Goal: Transaction & Acquisition: Purchase product/service

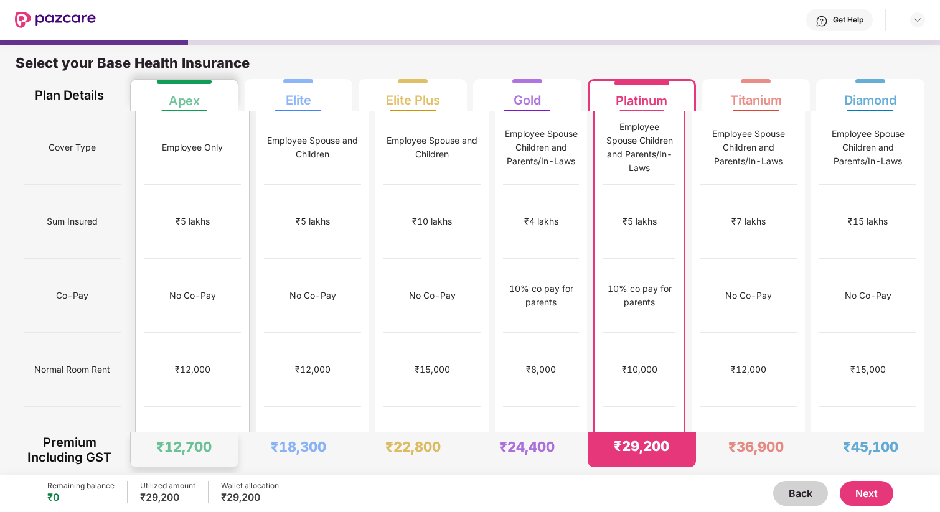
click at [215, 259] on div "No Co-Pay" at bounding box center [192, 296] width 97 height 74
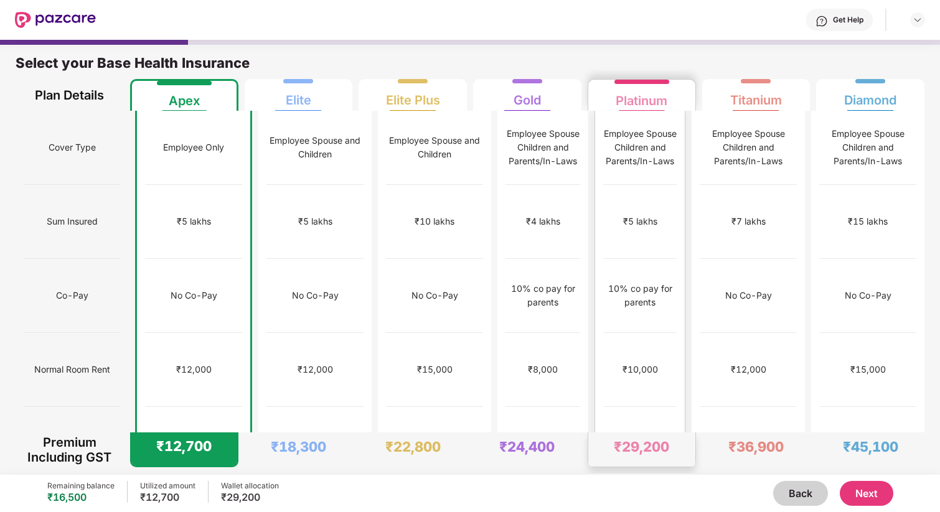
click at [659, 185] on div "₹5 lakhs" at bounding box center [639, 222] width 73 height 74
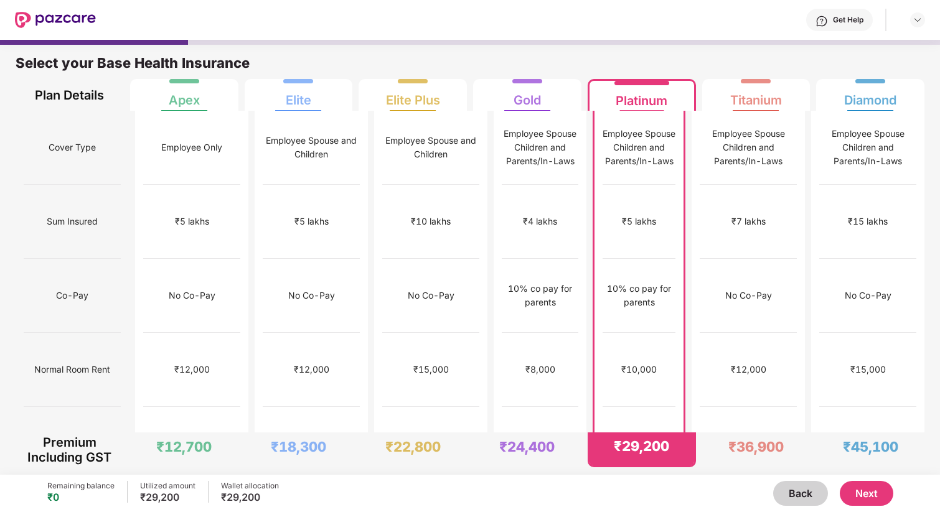
click at [866, 496] on button "Next" at bounding box center [867, 493] width 54 height 25
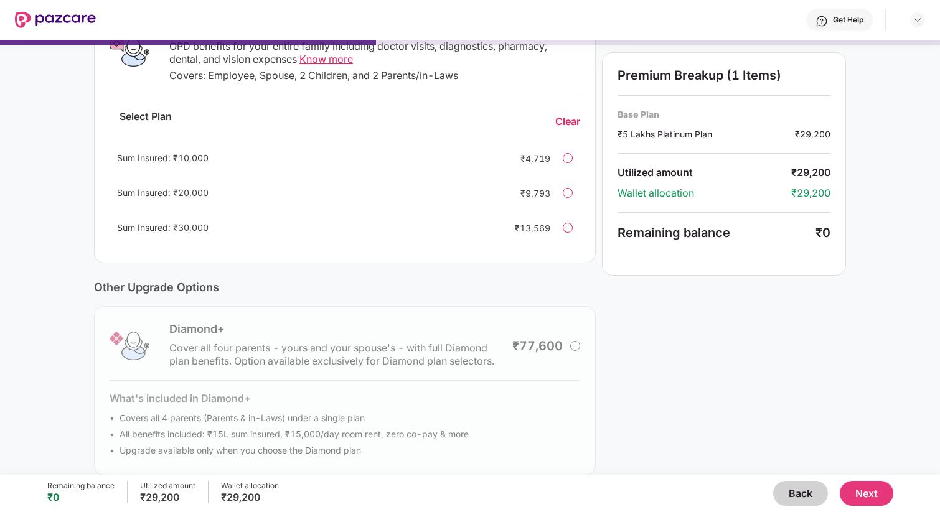
scroll to position [252, 0]
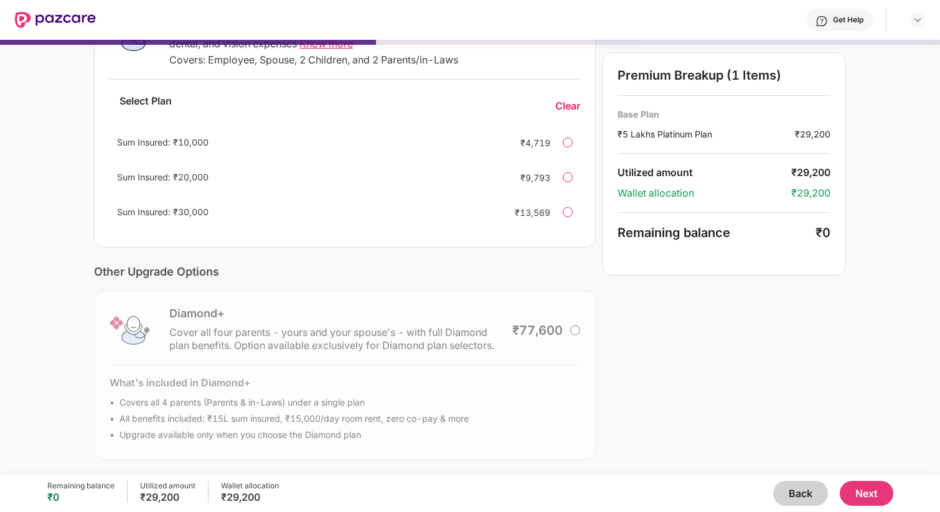
click at [855, 491] on button "Next" at bounding box center [867, 493] width 54 height 25
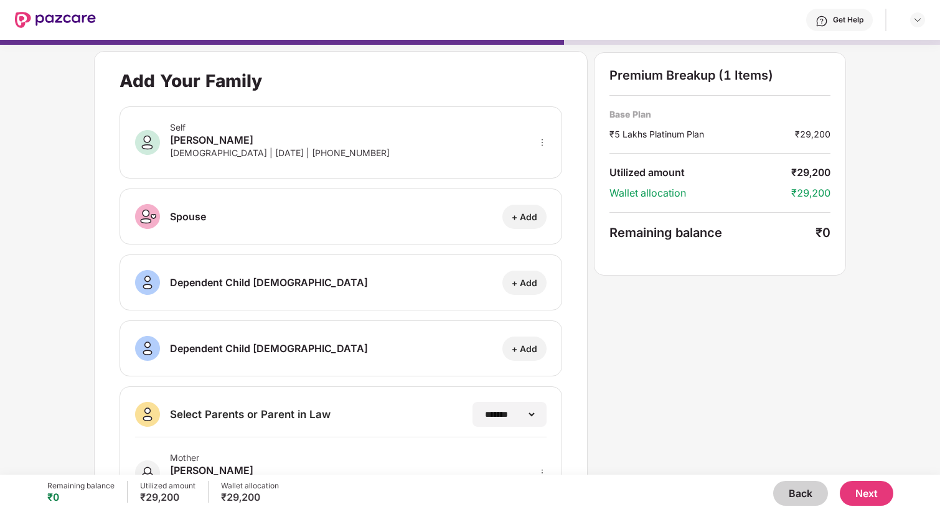
scroll to position [134, 0]
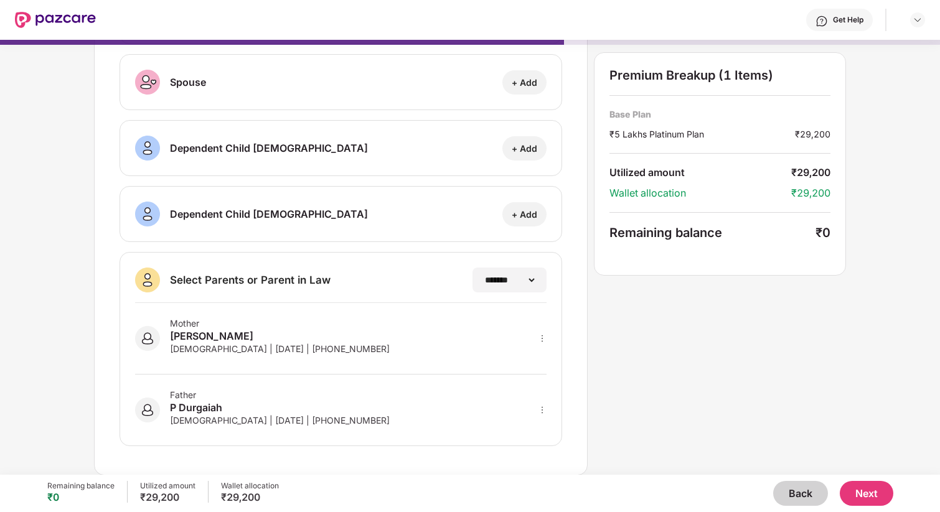
click at [869, 488] on button "Next" at bounding box center [867, 493] width 54 height 25
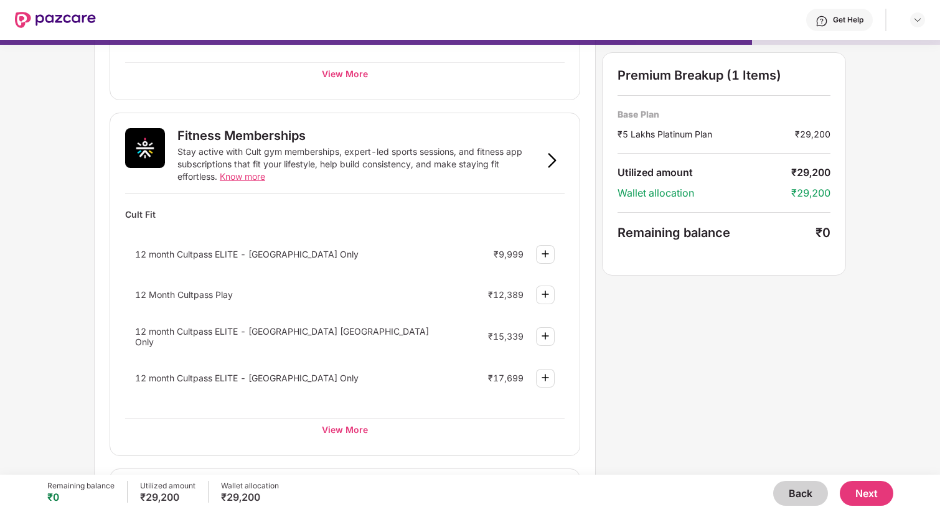
scroll to position [387, 0]
drag, startPoint x: 131, startPoint y: 298, endPoint x: 299, endPoint y: 299, distance: 168.1
click at [299, 299] on div "12 Month Cultpass Play ₹12,389" at bounding box center [345, 294] width 440 height 33
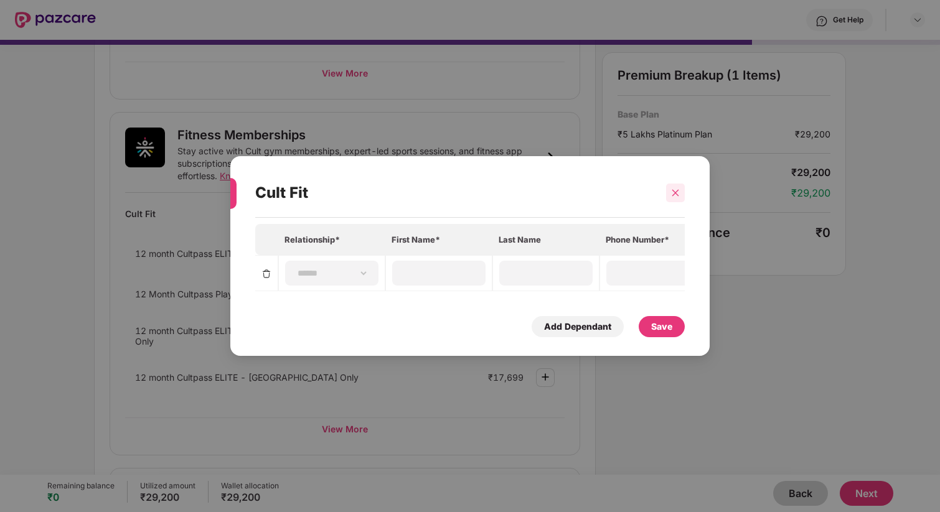
click at [679, 197] on icon "close" at bounding box center [675, 193] width 9 height 9
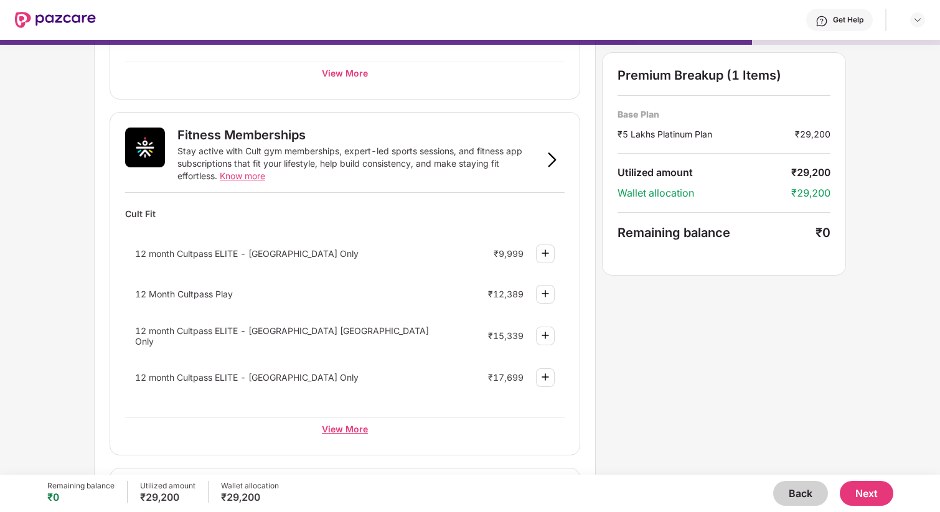
click at [320, 430] on div "View More" at bounding box center [345, 429] width 440 height 22
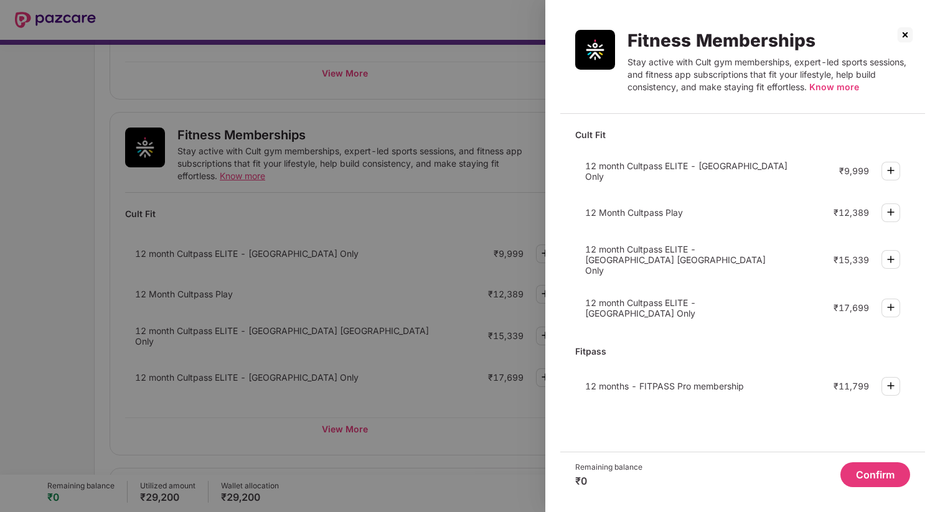
click at [904, 35] on img at bounding box center [905, 35] width 20 height 20
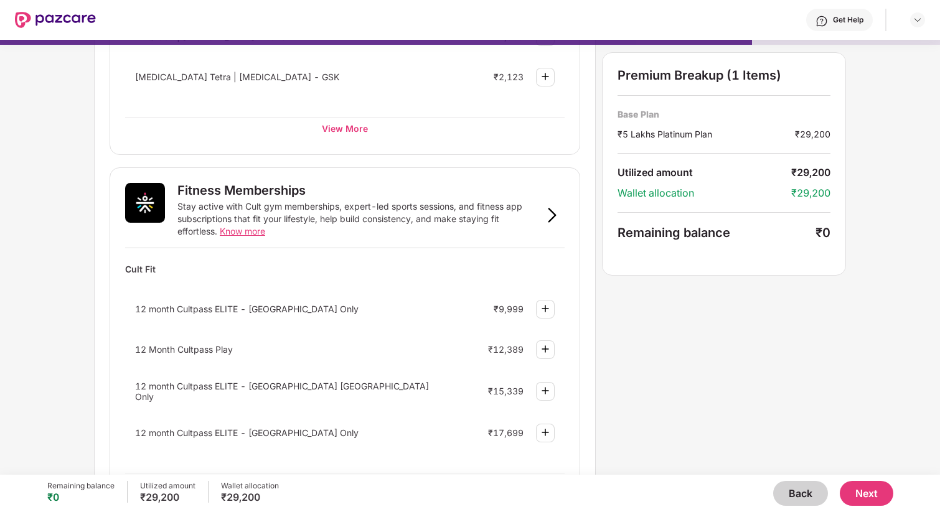
scroll to position [331, 0]
click at [793, 489] on button "Back" at bounding box center [800, 493] width 55 height 25
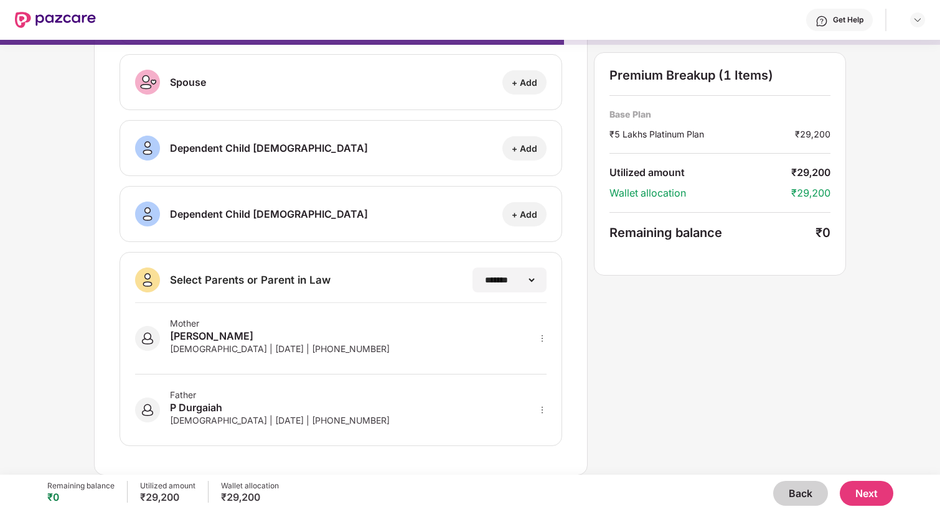
click at [793, 489] on button "Back" at bounding box center [800, 493] width 55 height 25
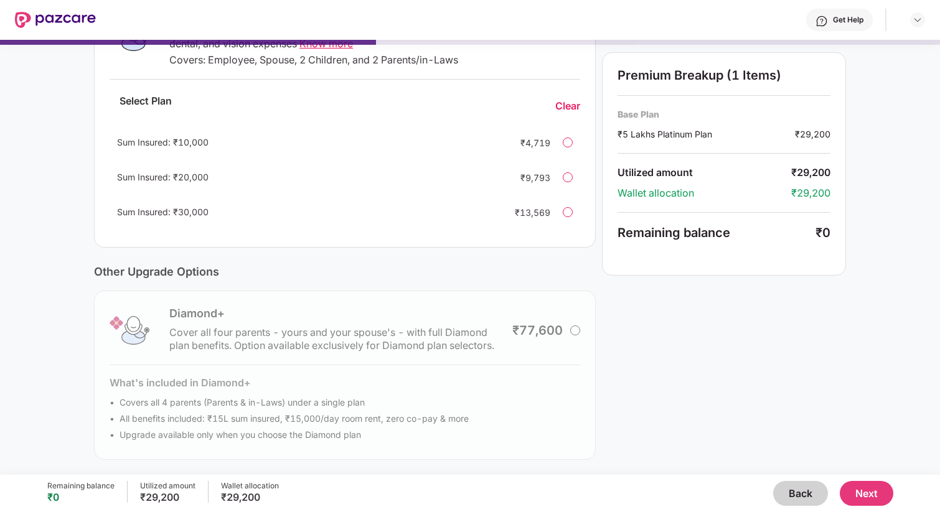
scroll to position [0, 0]
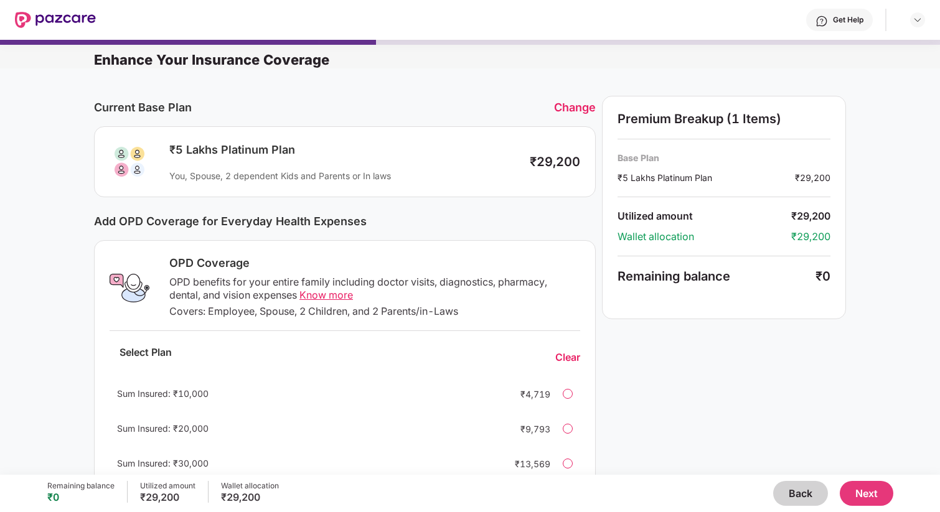
click at [804, 483] on button "Back" at bounding box center [800, 493] width 55 height 25
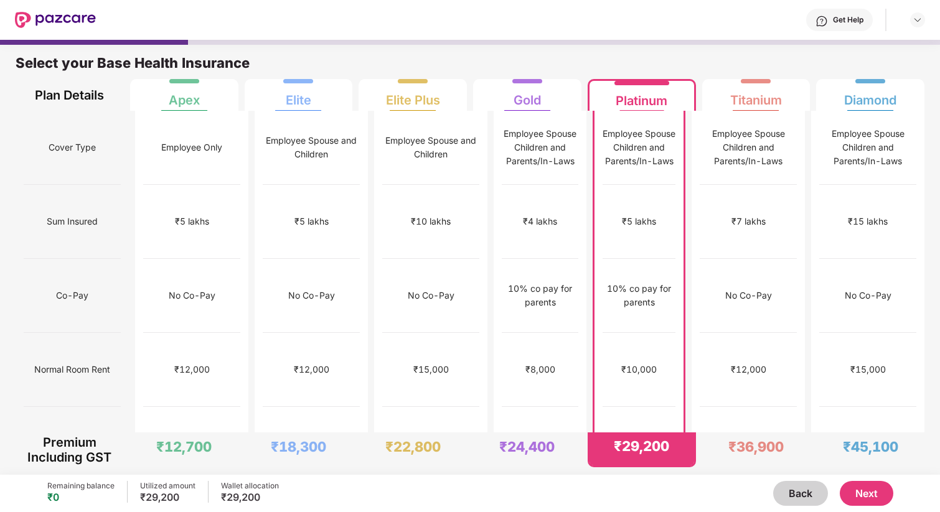
click at [881, 495] on button "Next" at bounding box center [867, 493] width 54 height 25
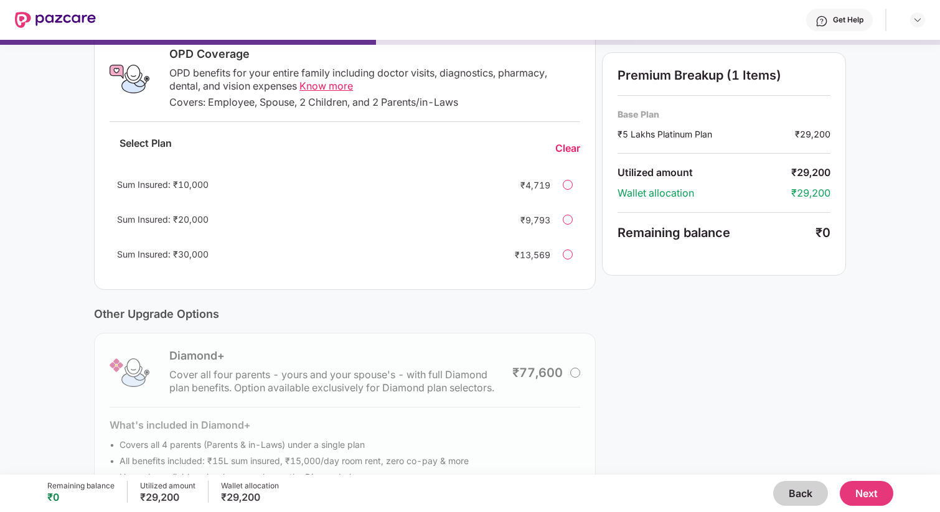
scroll to position [252, 0]
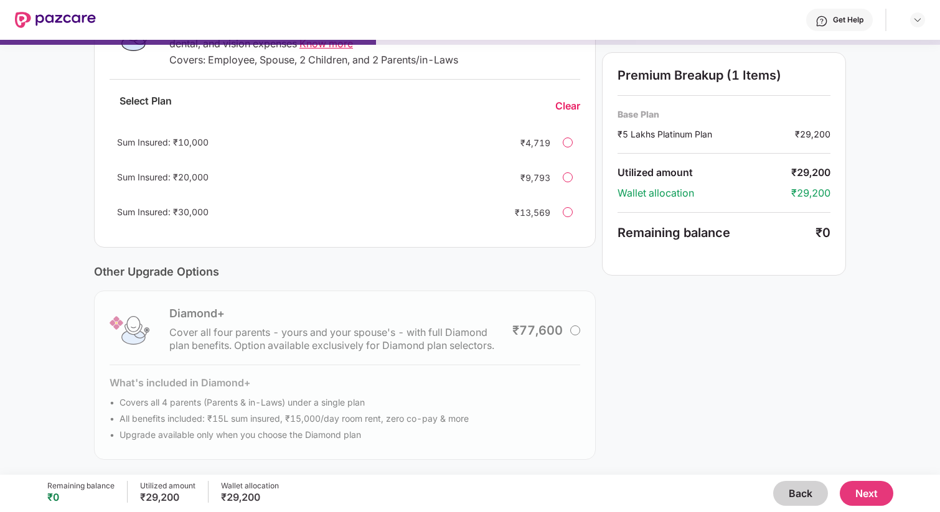
click at [868, 494] on button "Next" at bounding box center [867, 493] width 54 height 25
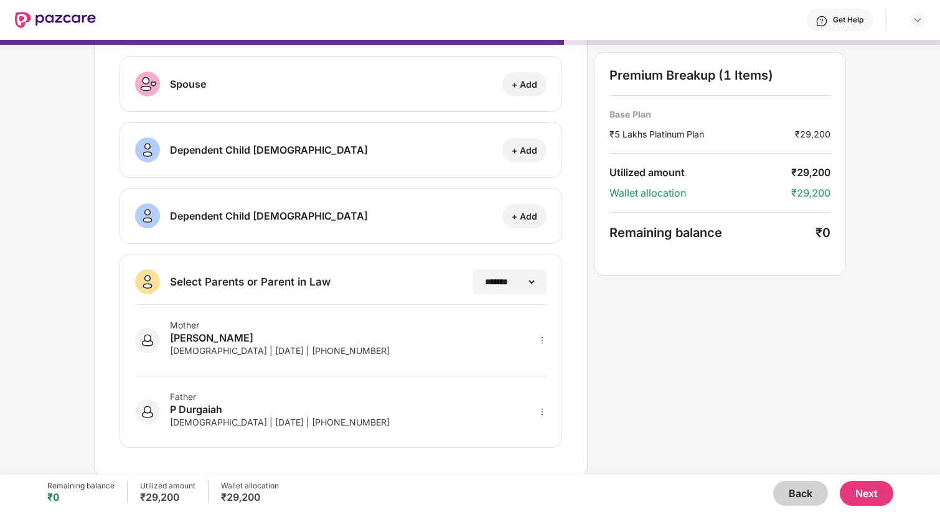
scroll to position [134, 0]
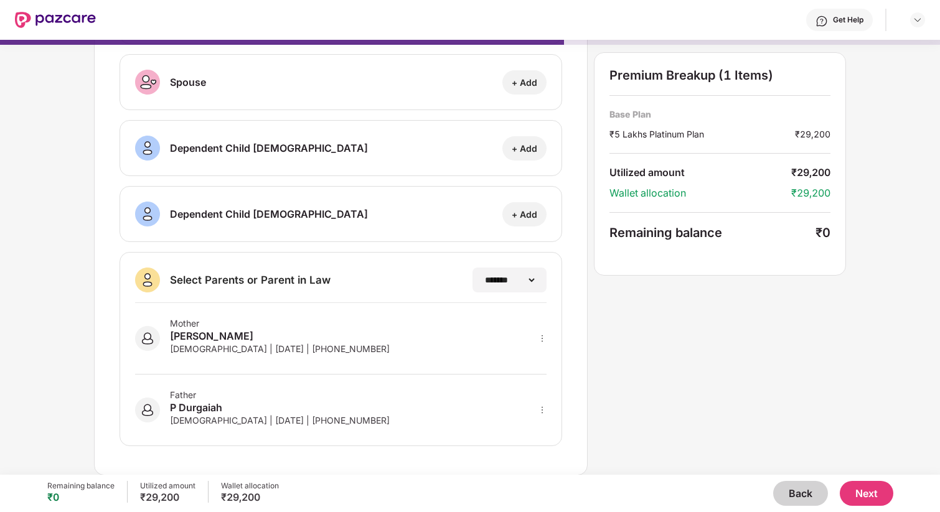
click at [856, 496] on button "Next" at bounding box center [867, 493] width 54 height 25
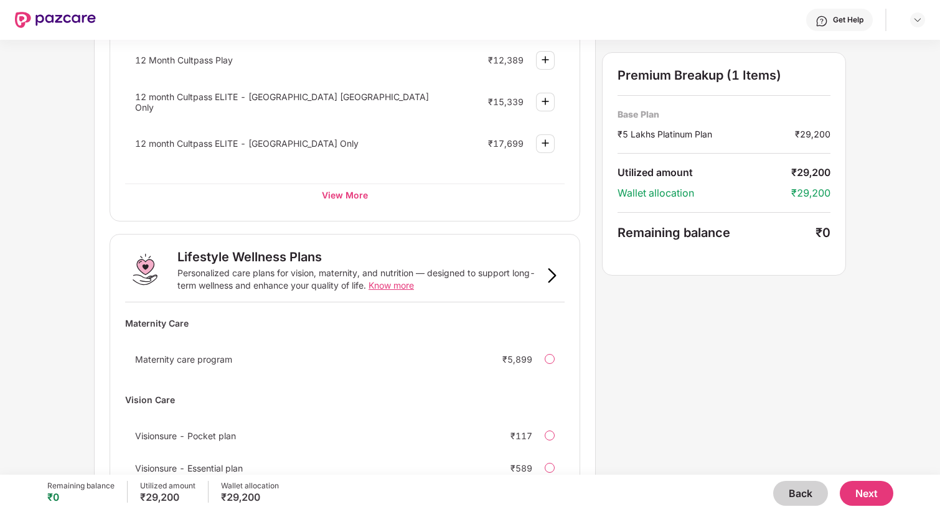
scroll to position [702, 0]
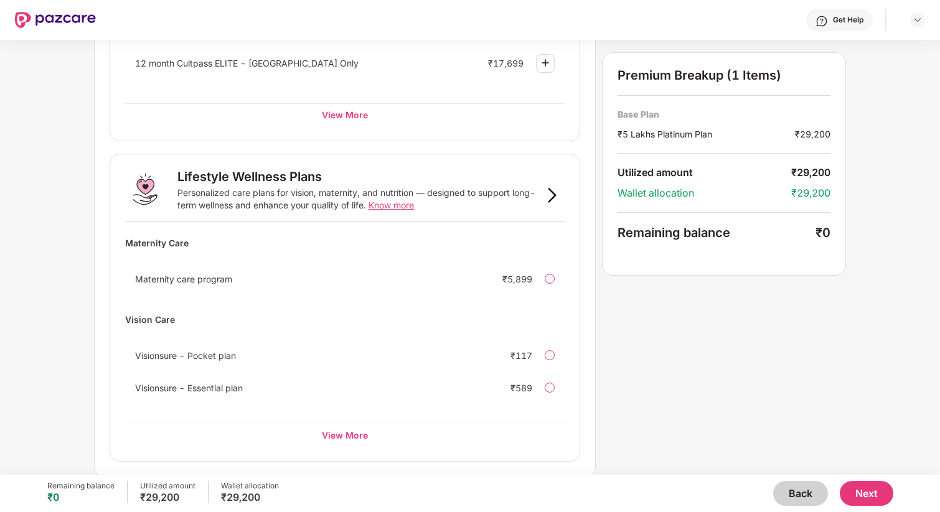
click at [867, 494] on button "Next" at bounding box center [867, 493] width 54 height 25
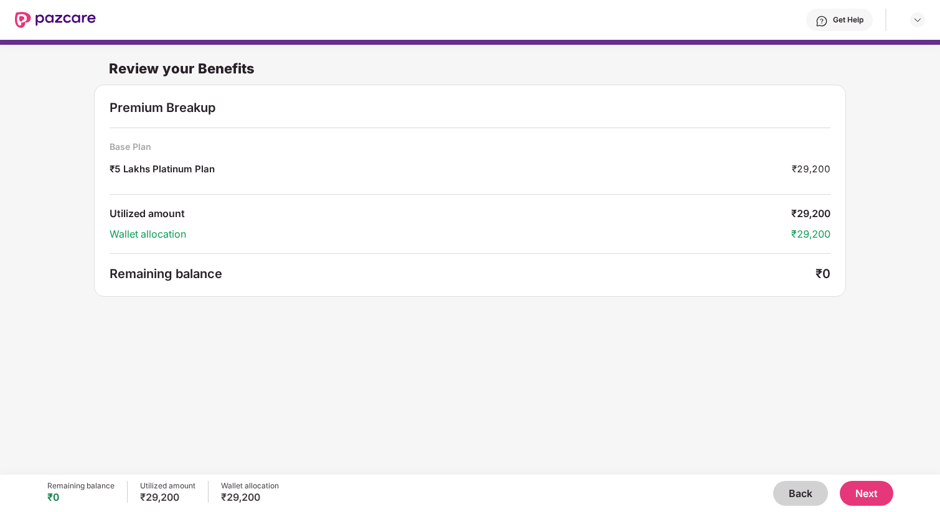
click at [805, 495] on button "Back" at bounding box center [800, 493] width 55 height 25
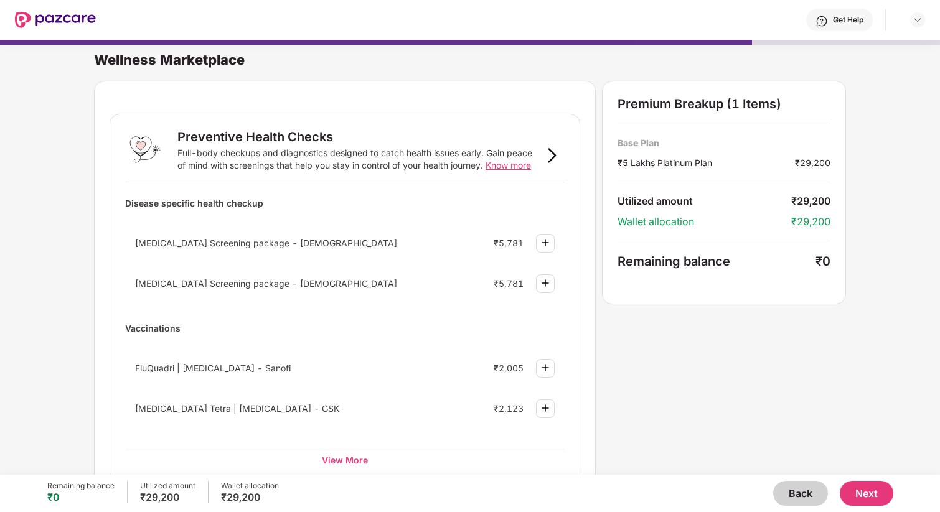
click at [805, 495] on button "Back" at bounding box center [800, 493] width 55 height 25
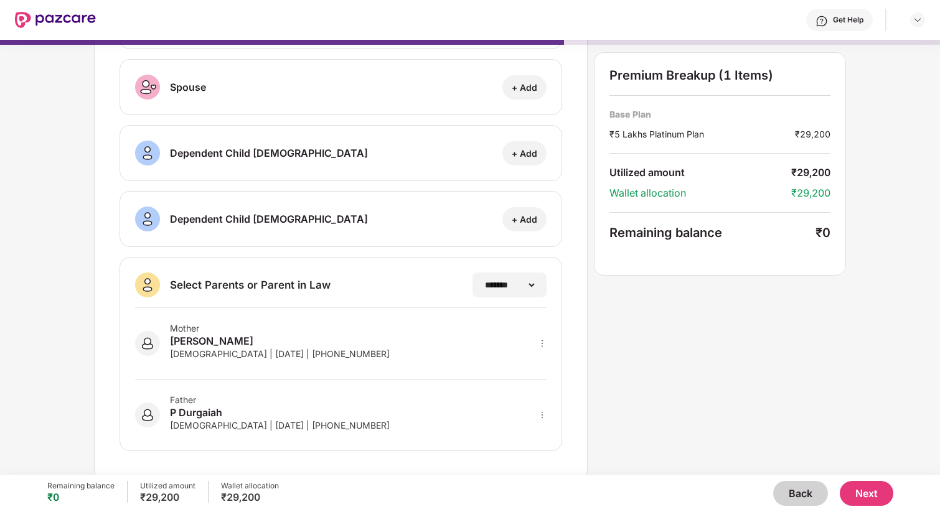
scroll to position [134, 0]
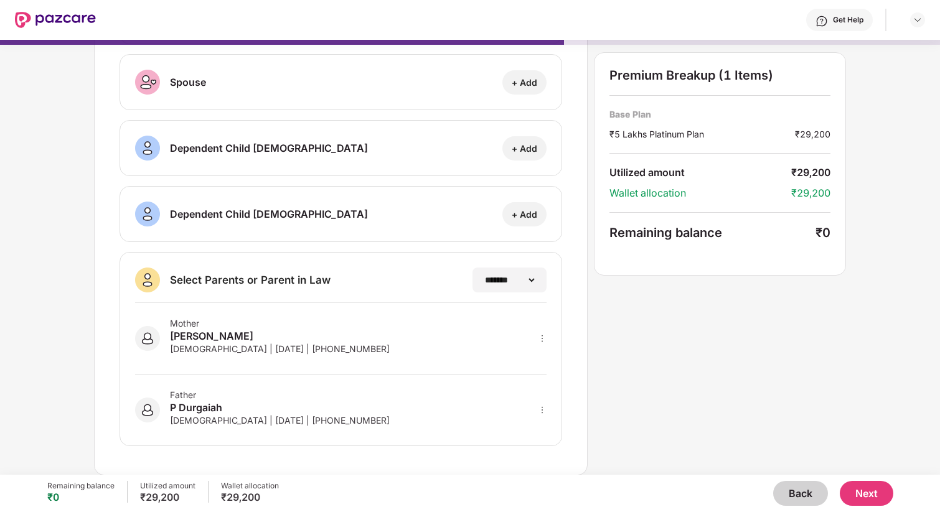
click at [803, 501] on button "Back" at bounding box center [800, 493] width 55 height 25
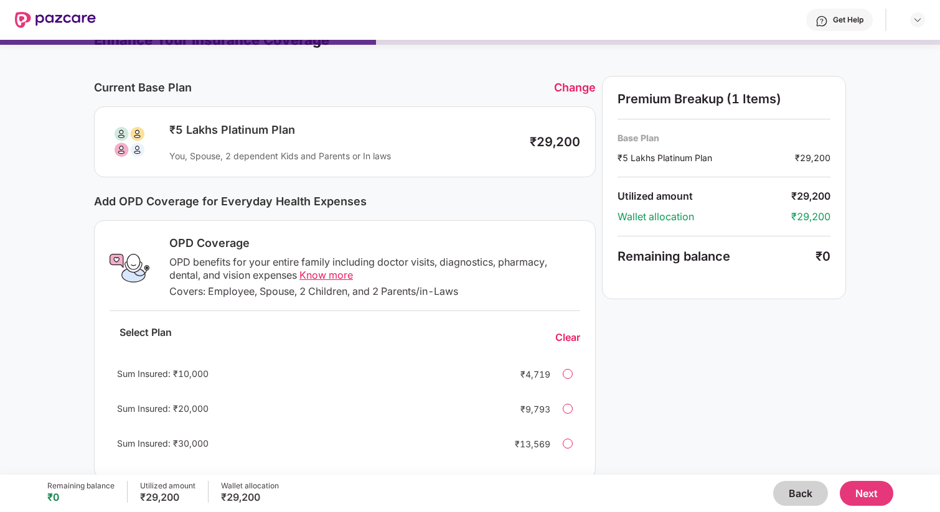
scroll to position [0, 0]
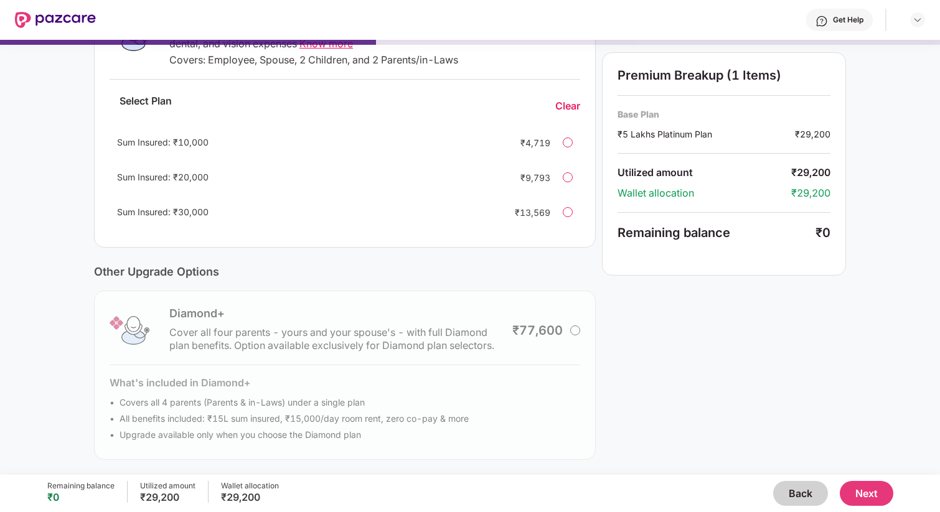
click at [801, 489] on button "Back" at bounding box center [800, 493] width 55 height 25
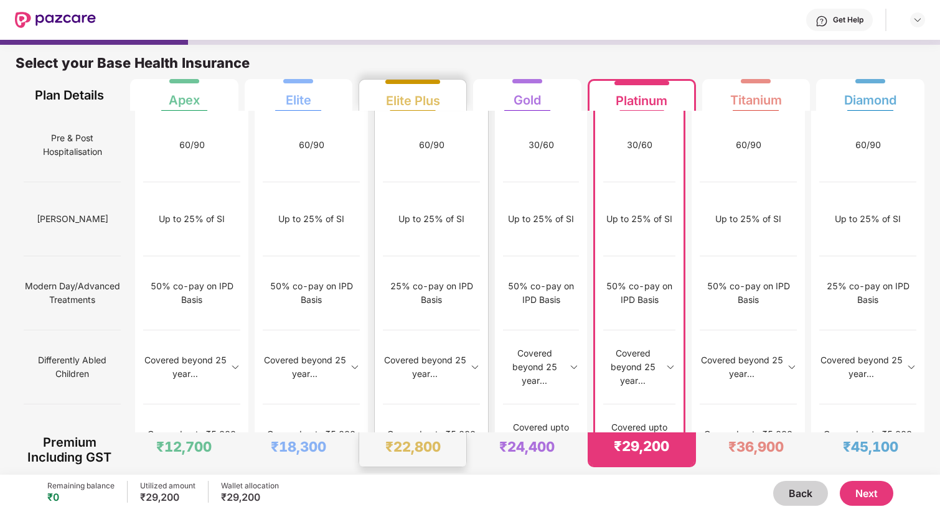
scroll to position [6, 0]
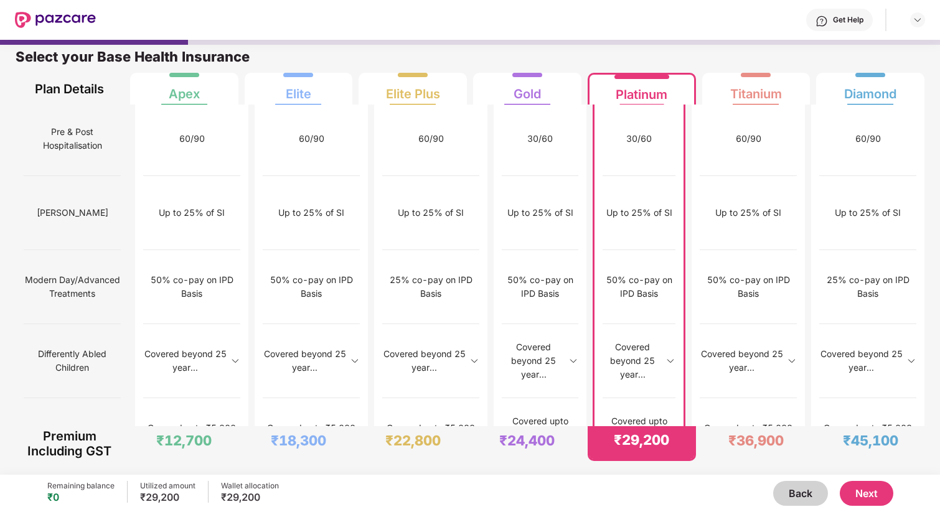
click at [872, 496] on button "Next" at bounding box center [867, 493] width 54 height 25
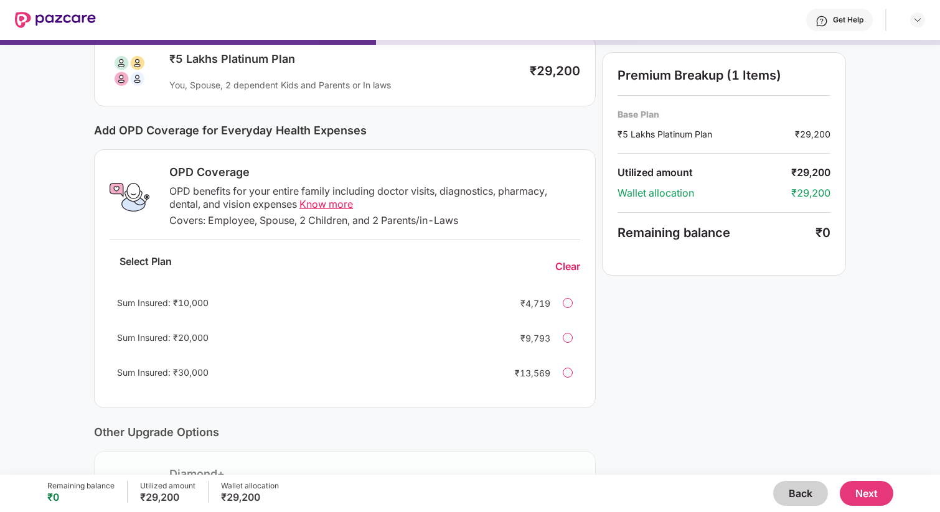
scroll to position [90, 0]
click at [344, 205] on span "Know more" at bounding box center [326, 205] width 54 height 12
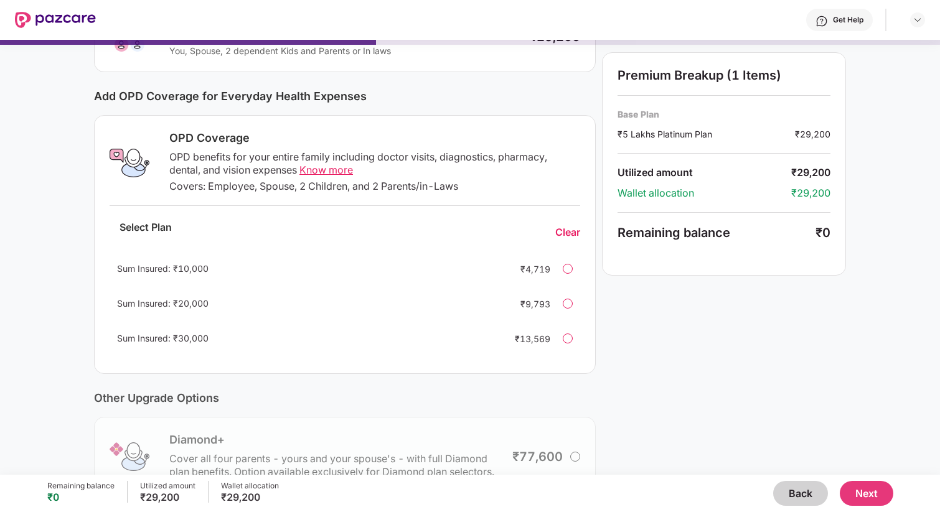
scroll to position [116, 0]
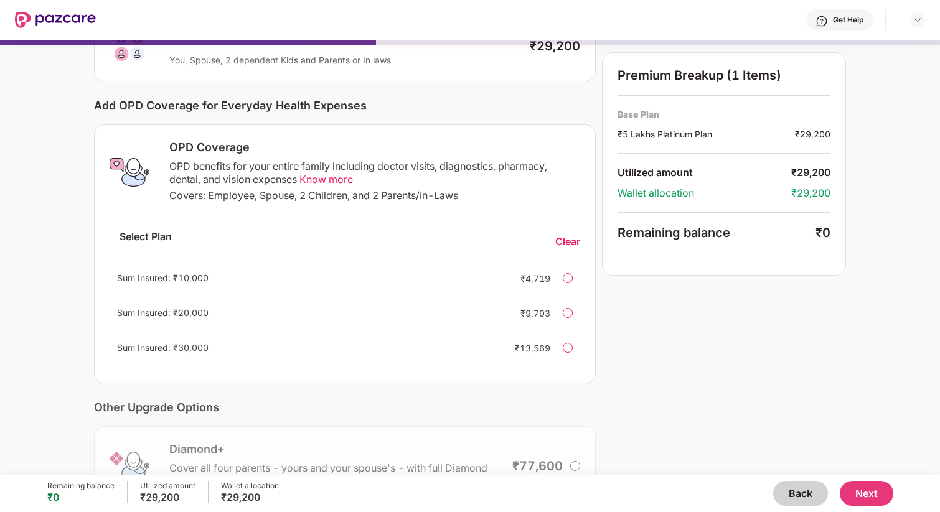
click at [889, 484] on button "Next" at bounding box center [867, 493] width 54 height 25
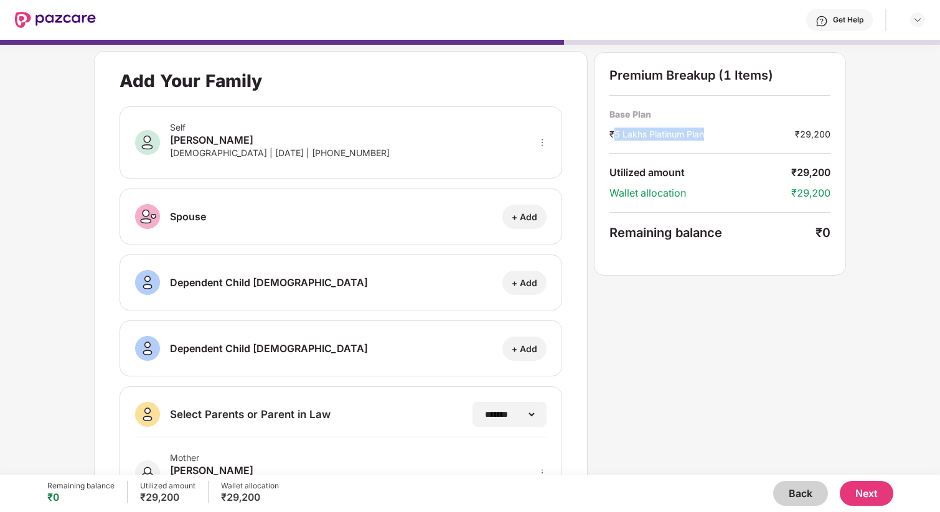
drag, startPoint x: 614, startPoint y: 135, endPoint x: 775, endPoint y: 135, distance: 160.6
click at [775, 135] on div "₹5 Lakhs Platinum Plan" at bounding box center [703, 134] width 186 height 13
click at [659, 329] on div "**********" at bounding box center [470, 330] width 752 height 559
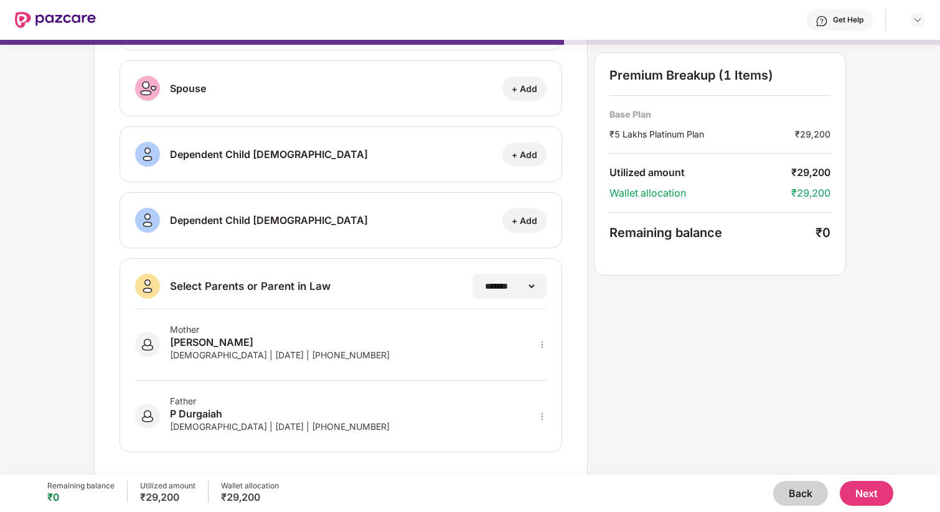
scroll to position [134, 0]
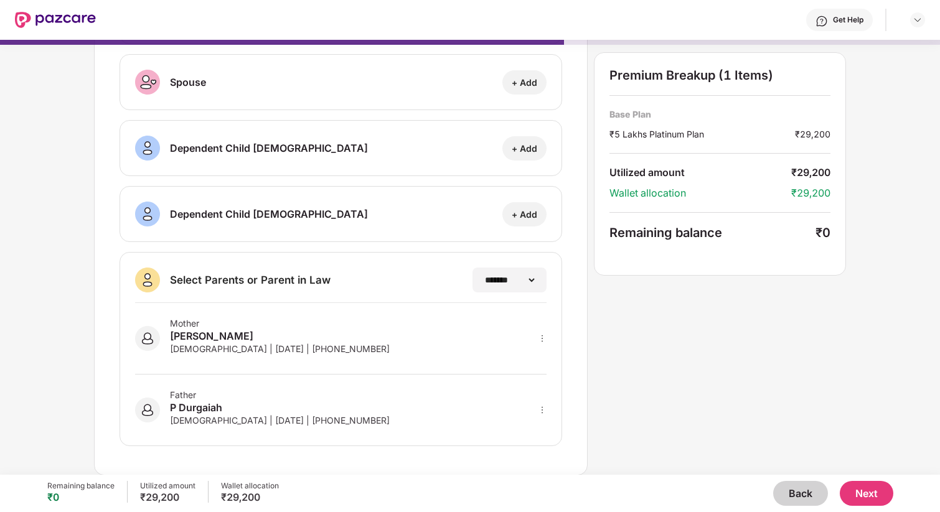
click at [861, 494] on button "Next" at bounding box center [867, 493] width 54 height 25
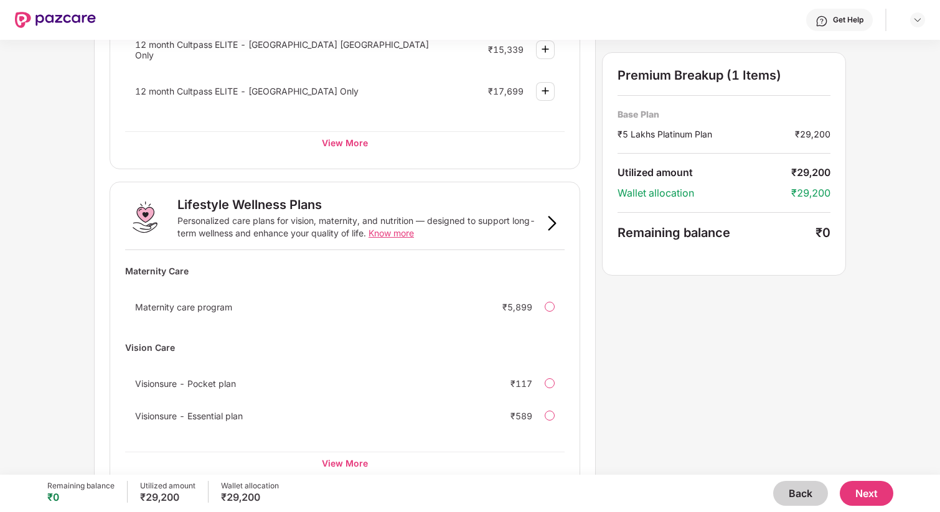
scroll to position [702, 0]
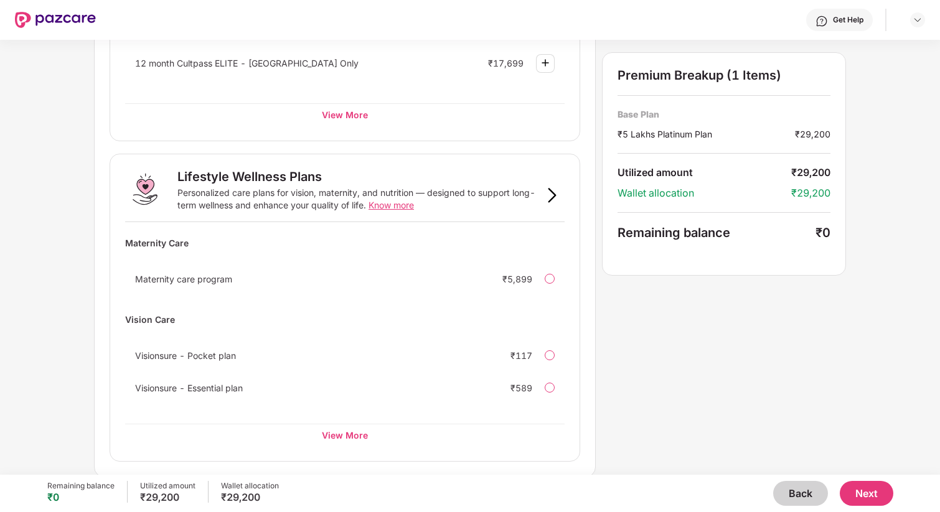
click at [871, 493] on button "Next" at bounding box center [867, 493] width 54 height 25
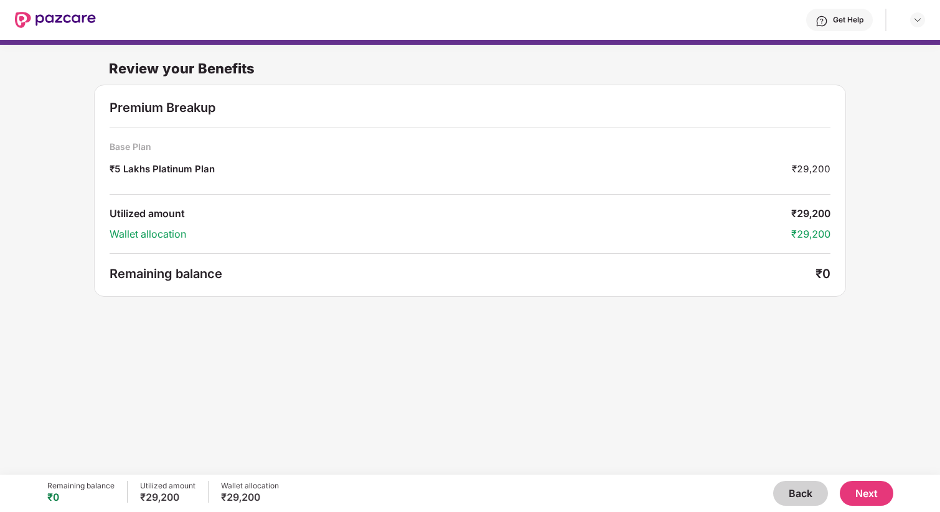
click at [797, 488] on button "Back" at bounding box center [800, 493] width 55 height 25
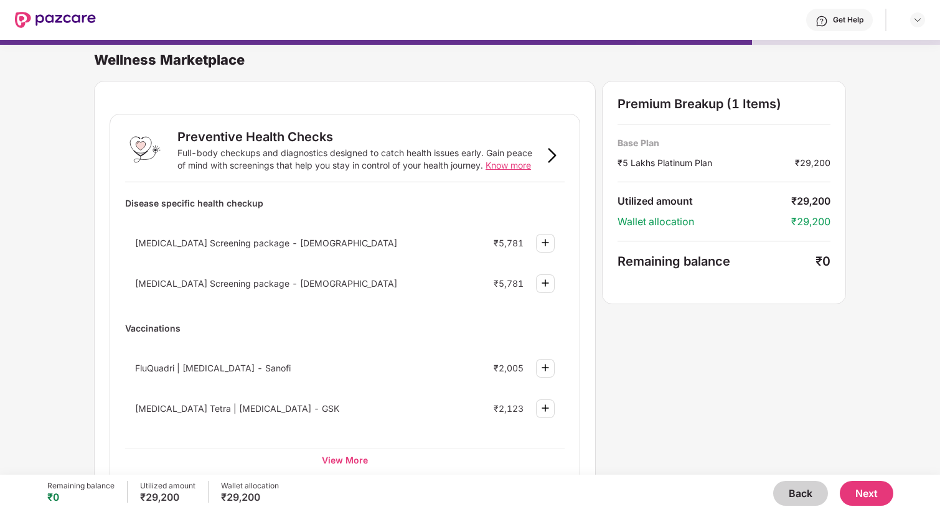
click at [797, 488] on button "Back" at bounding box center [800, 493] width 55 height 25
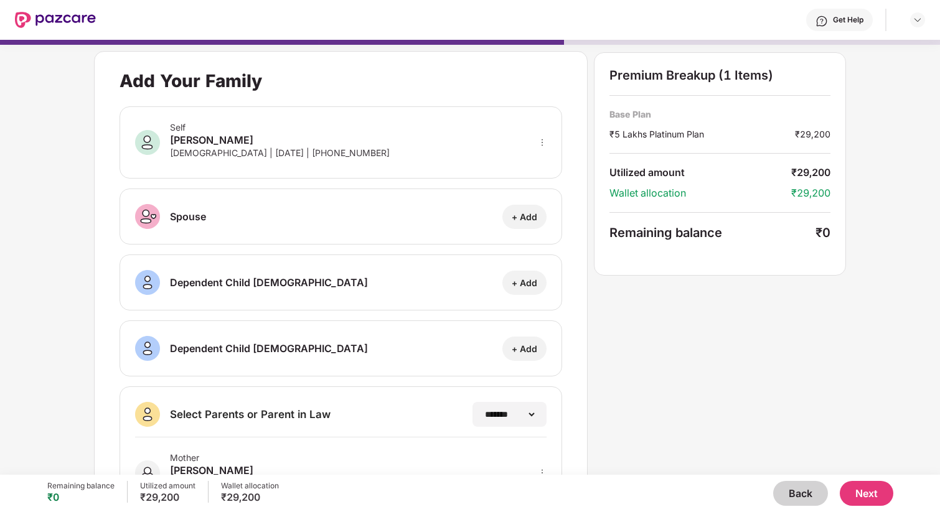
click at [797, 488] on button "Back" at bounding box center [800, 493] width 55 height 25
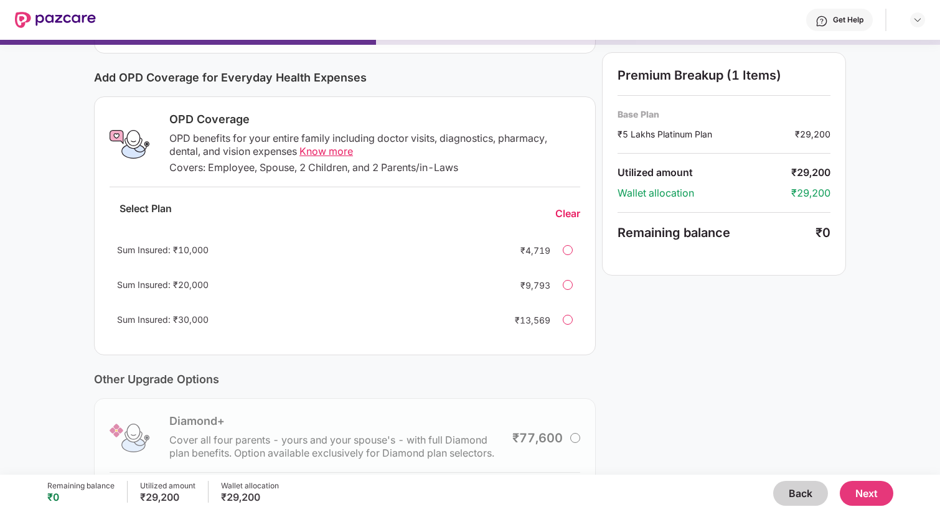
scroll to position [143, 0]
click at [858, 498] on button "Next" at bounding box center [867, 493] width 54 height 25
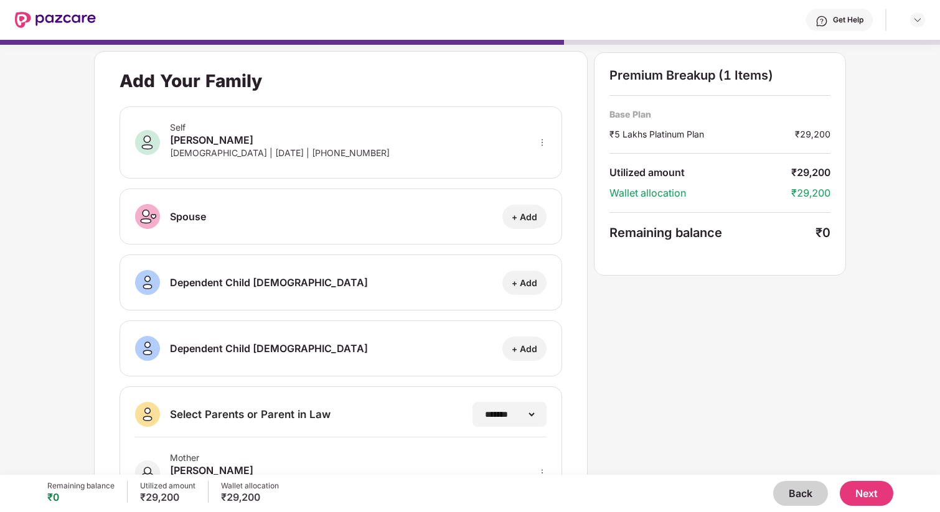
click at [517, 216] on div "+ Add" at bounding box center [525, 217] width 26 height 12
select select "******"
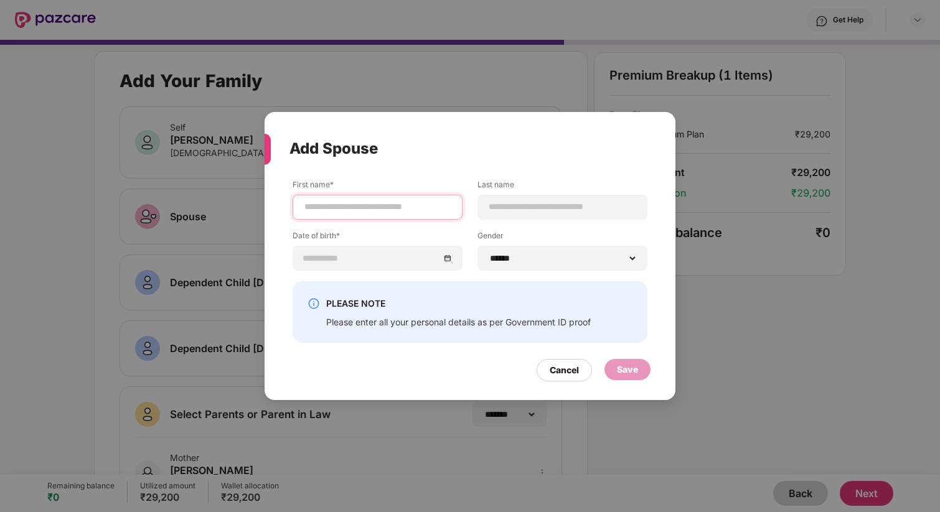
click at [331, 201] on input at bounding box center [377, 206] width 149 height 13
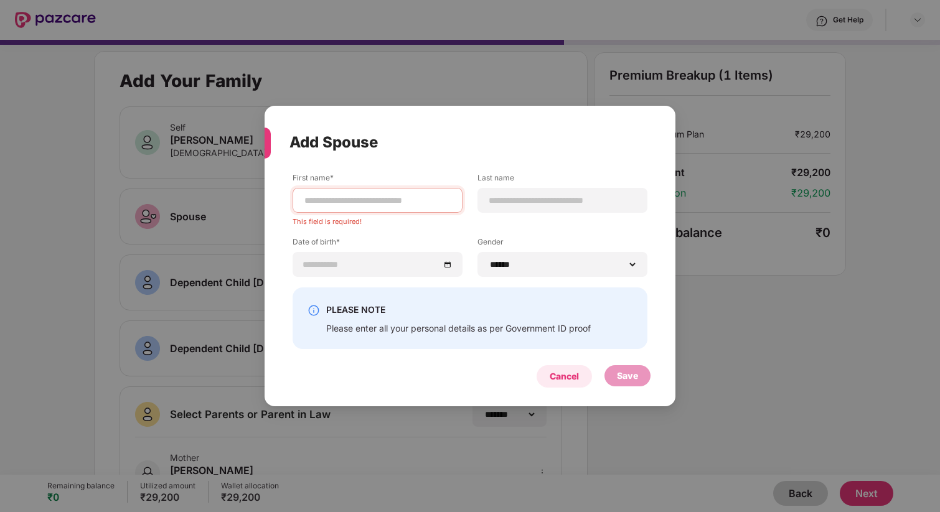
click at [568, 369] on div "Cancel" at bounding box center [564, 377] width 55 height 22
